Goal: Find specific page/section: Find specific page/section

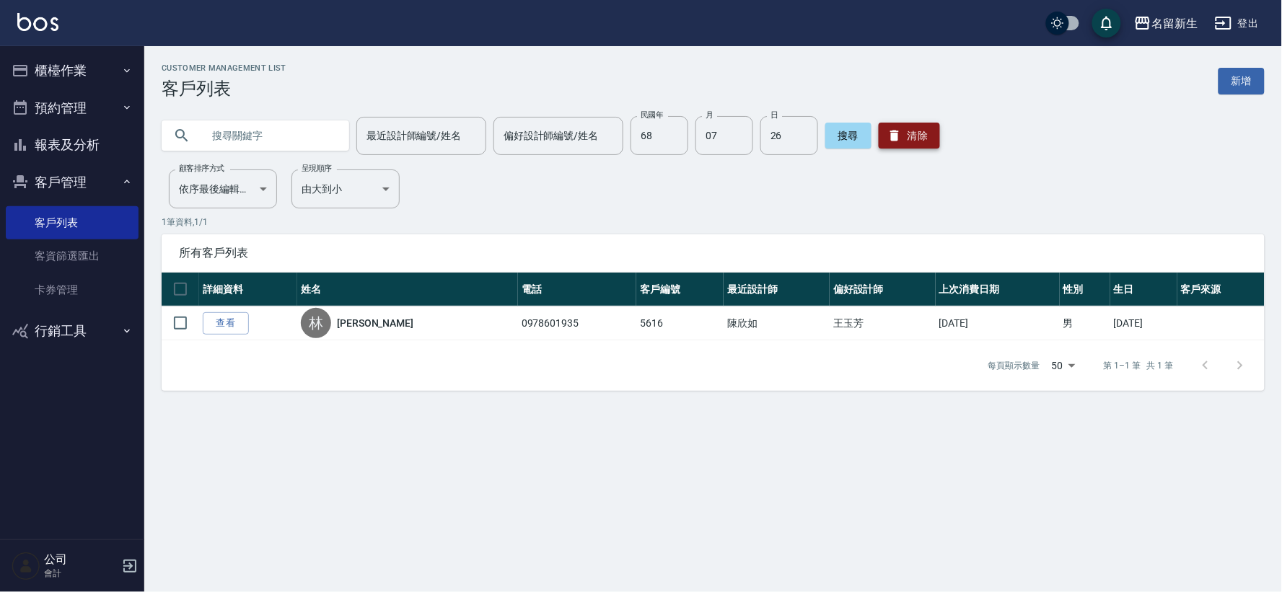
click at [912, 123] on button "清除" at bounding box center [908, 136] width 61 height 26
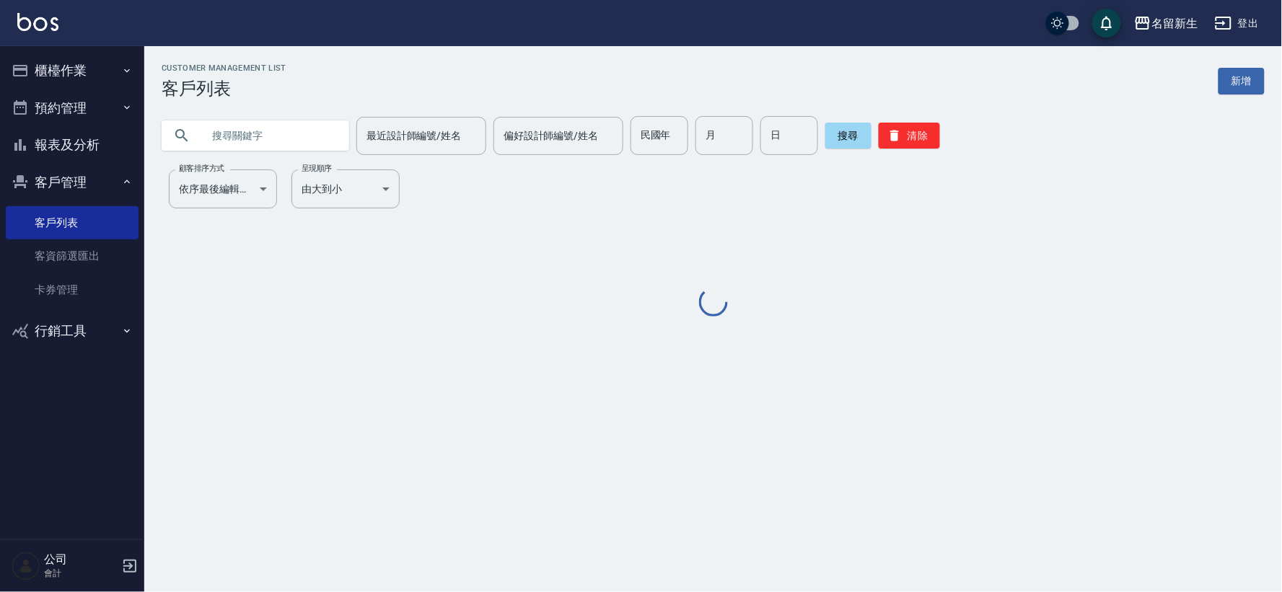
click at [665, 145] on input "民國年" at bounding box center [659, 135] width 58 height 39
click at [660, 132] on div "民國年 民國年" at bounding box center [659, 135] width 58 height 39
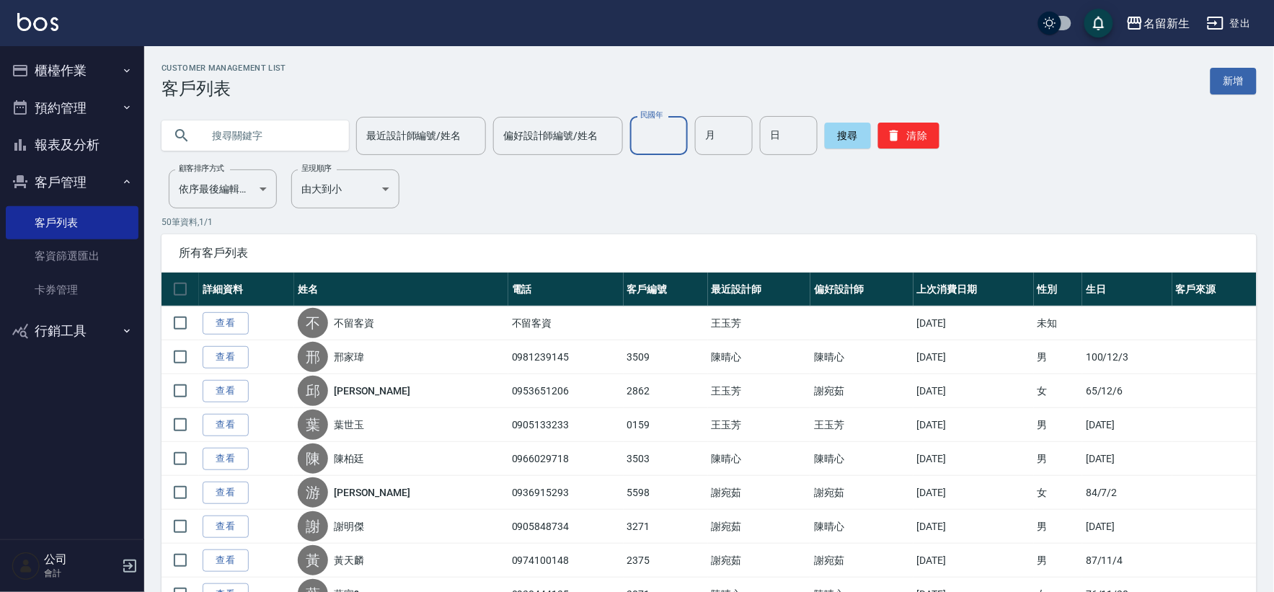
click at [661, 132] on input "民國年" at bounding box center [659, 135] width 58 height 39
type input "51"
type input "12"
type input "23"
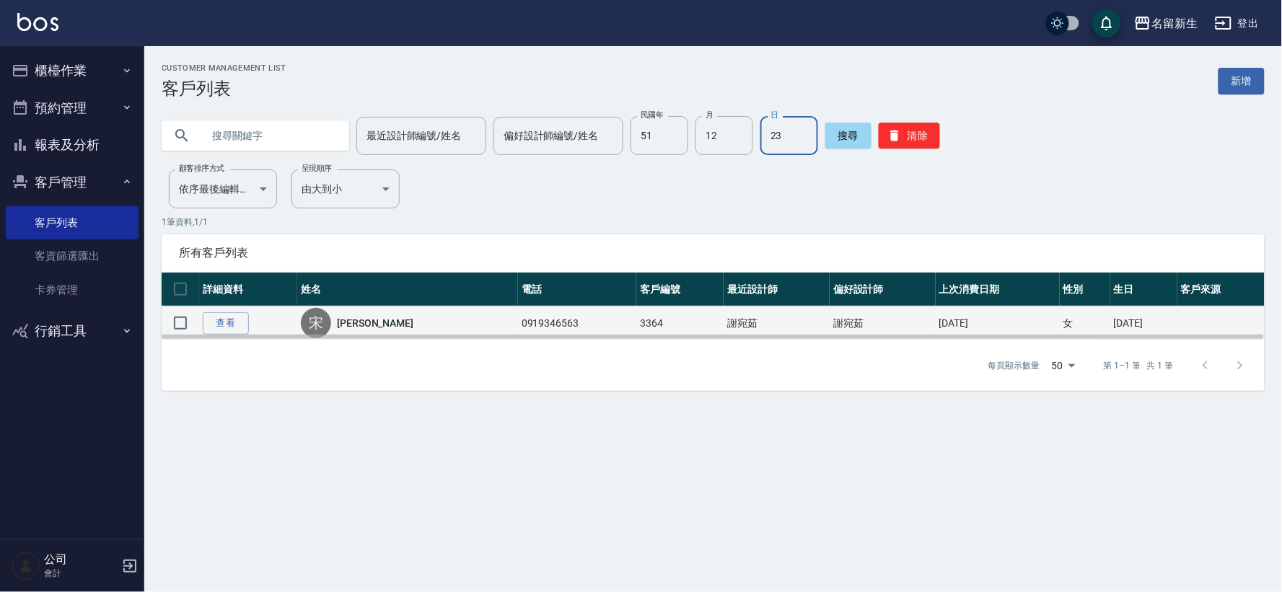
click at [408, 322] on div "宋 [PERSON_NAME]" at bounding box center [407, 323] width 213 height 30
